Goal: Task Accomplishment & Management: Complete application form

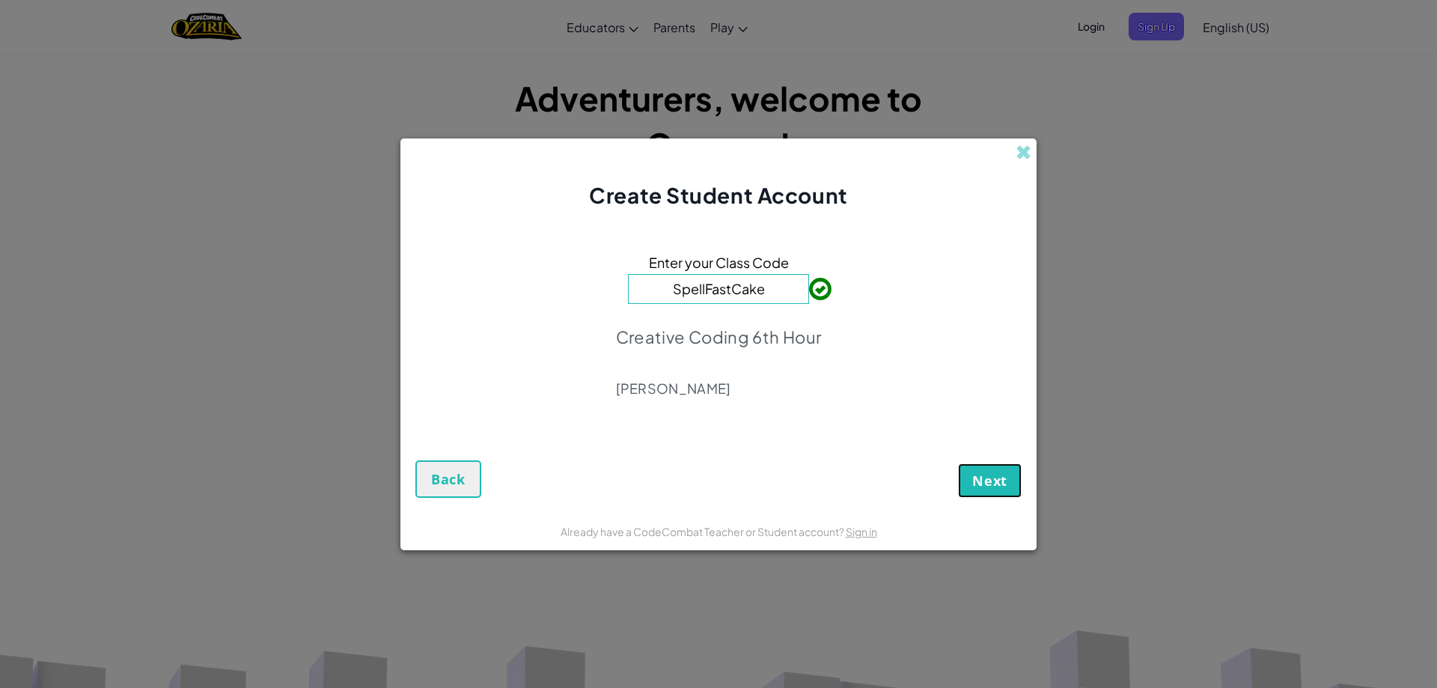
click at [987, 474] on span "Next" at bounding box center [989, 480] width 35 height 18
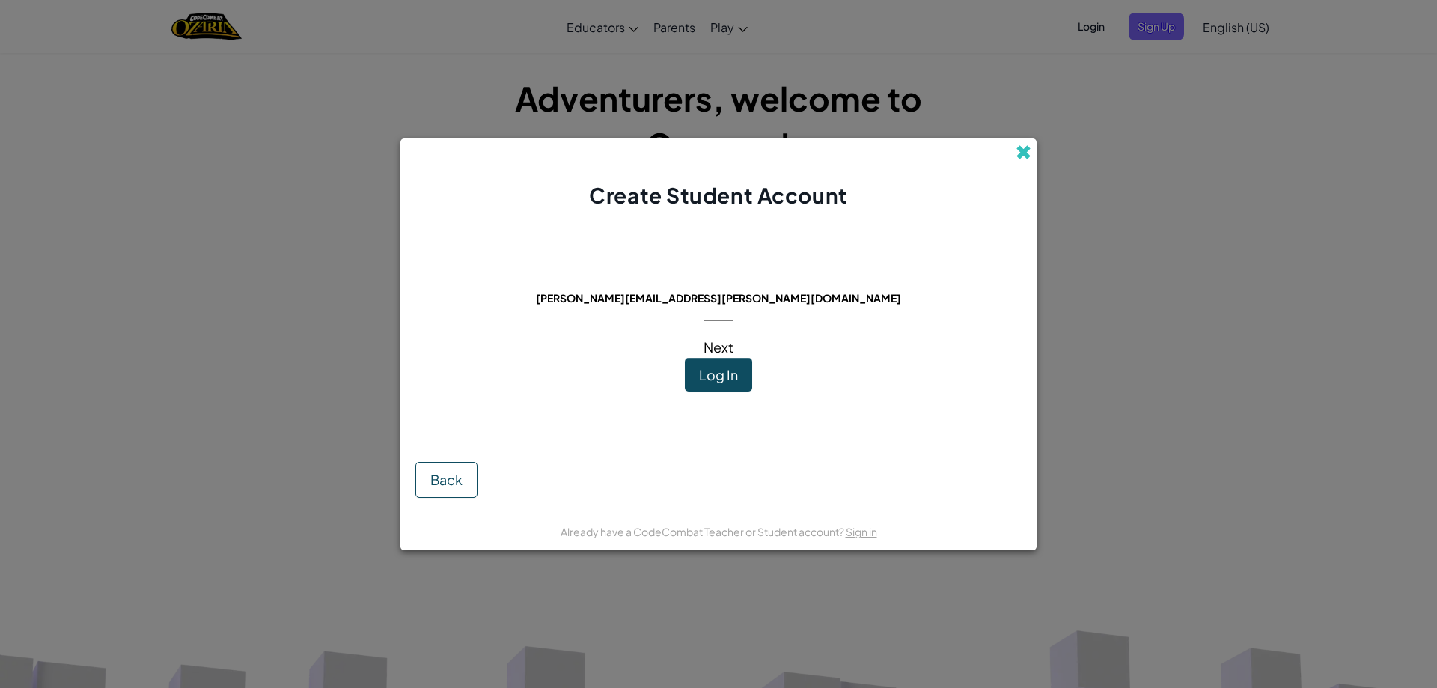
click at [1022, 152] on span at bounding box center [1023, 152] width 16 height 16
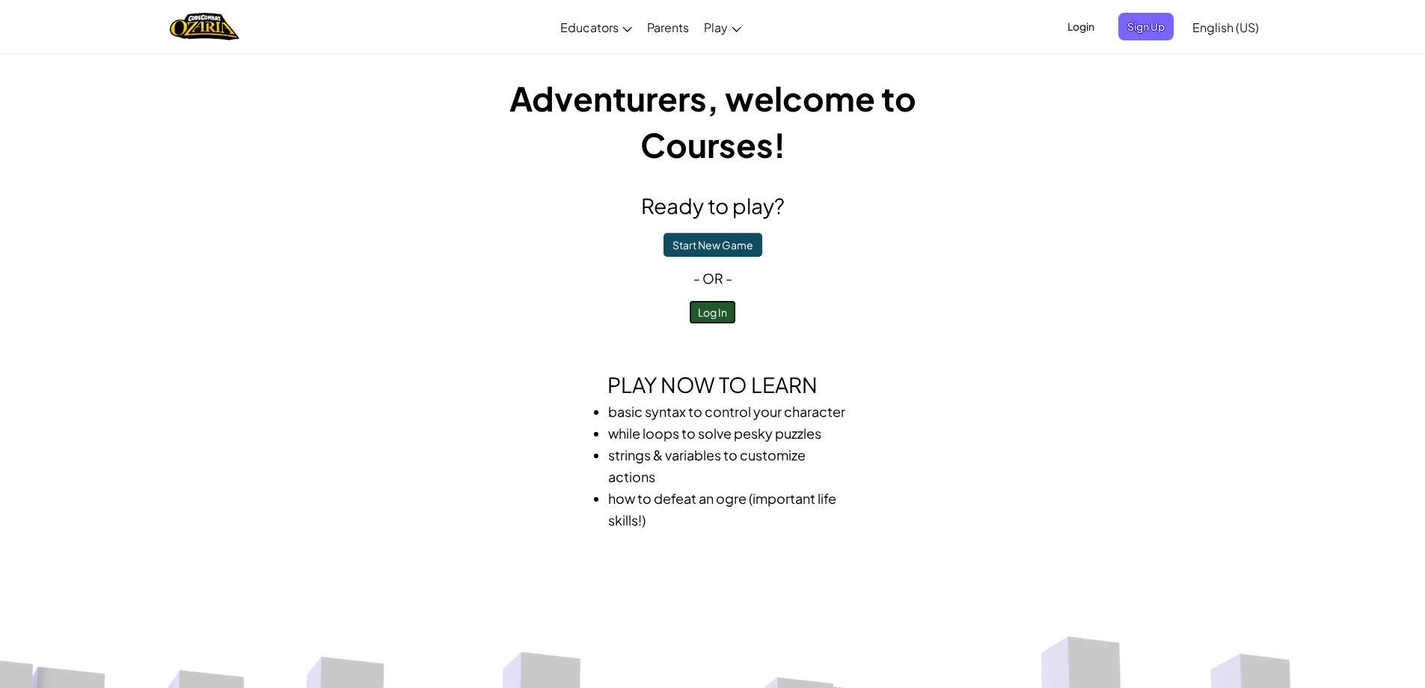
click at [718, 302] on button "Log In" at bounding box center [712, 312] width 47 height 24
